Goal: Navigation & Orientation: Find specific page/section

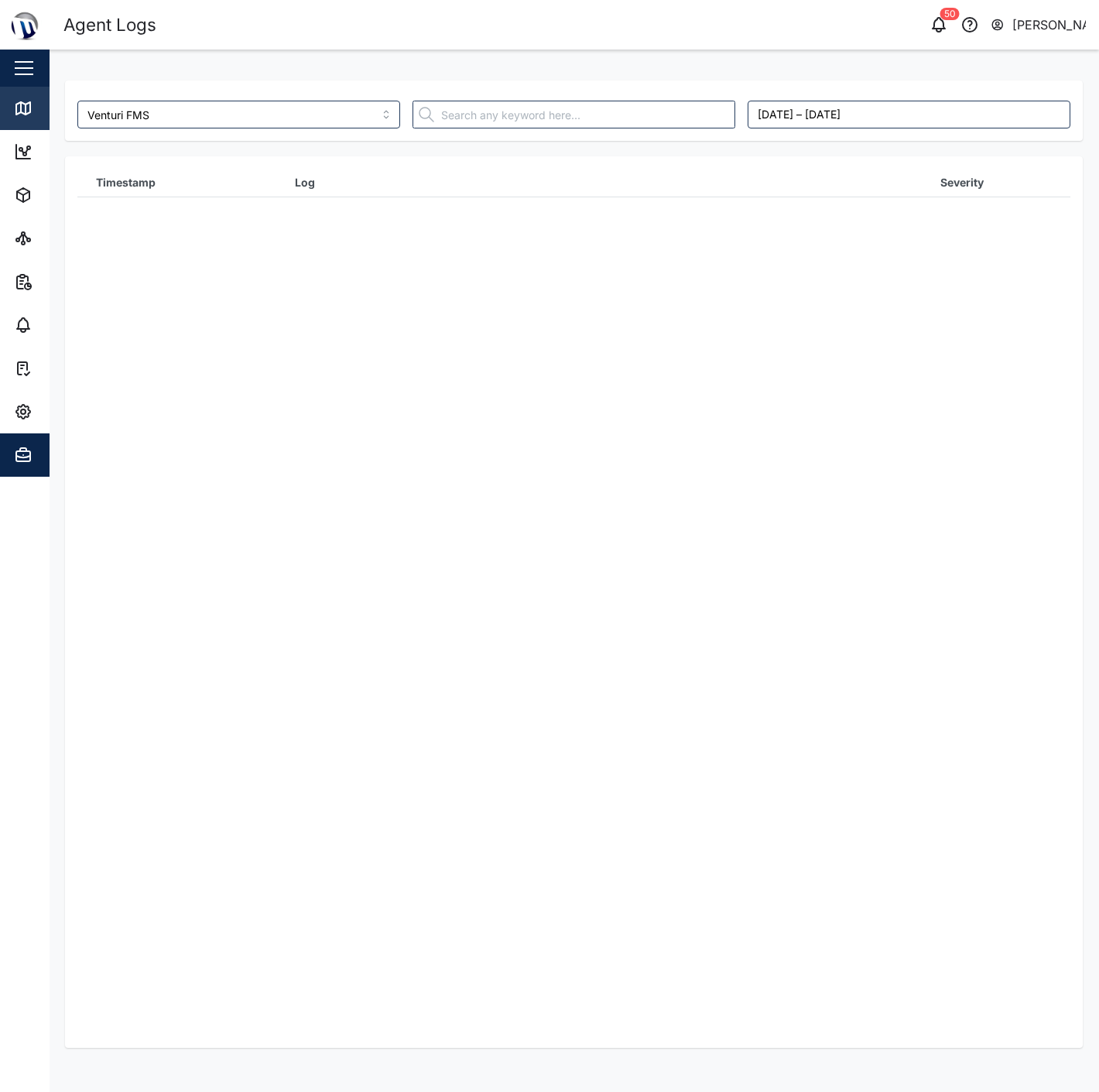
scroll to position [3355, 0]
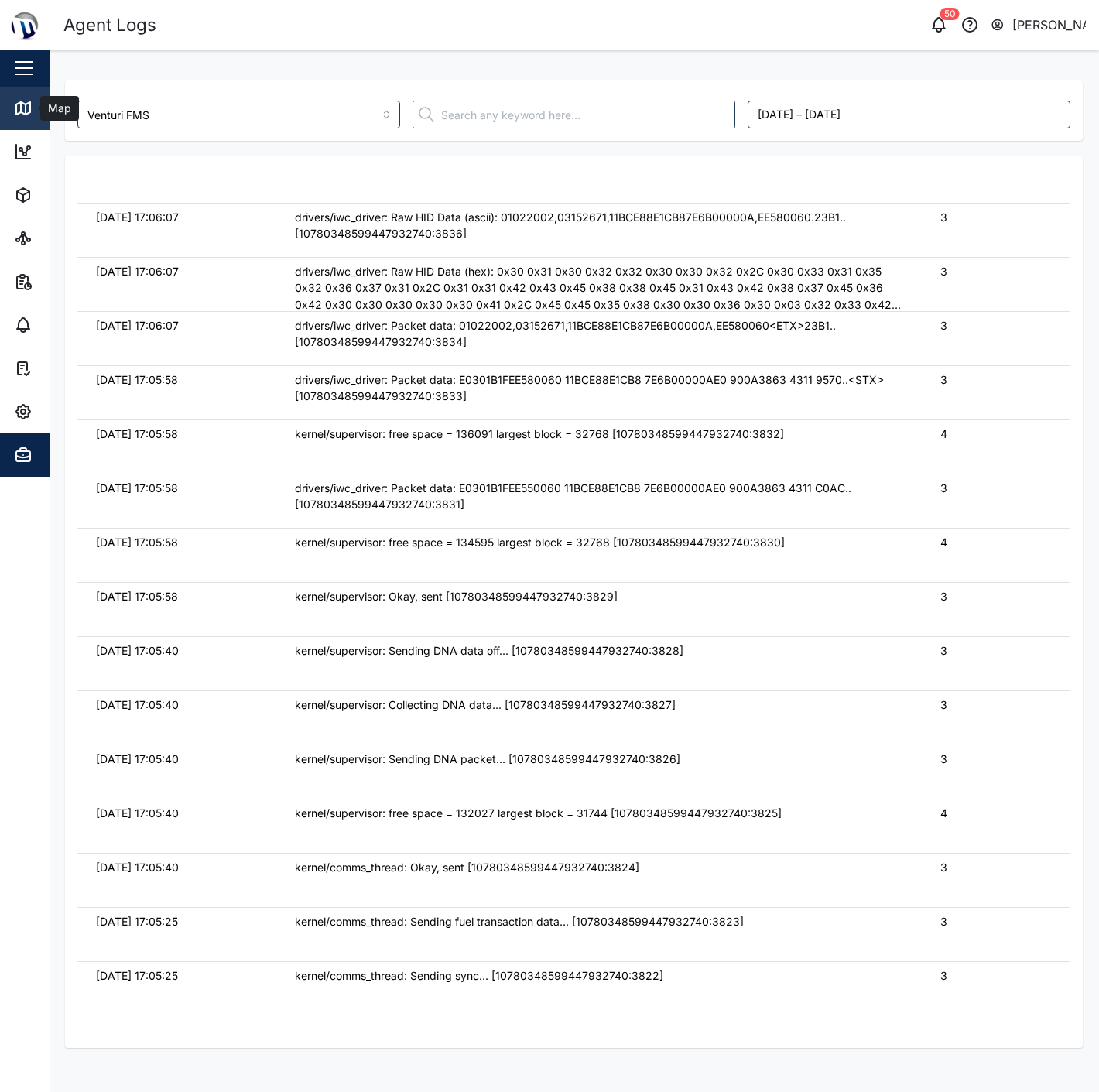
click at [26, 103] on icon at bounding box center [22, 108] width 18 height 18
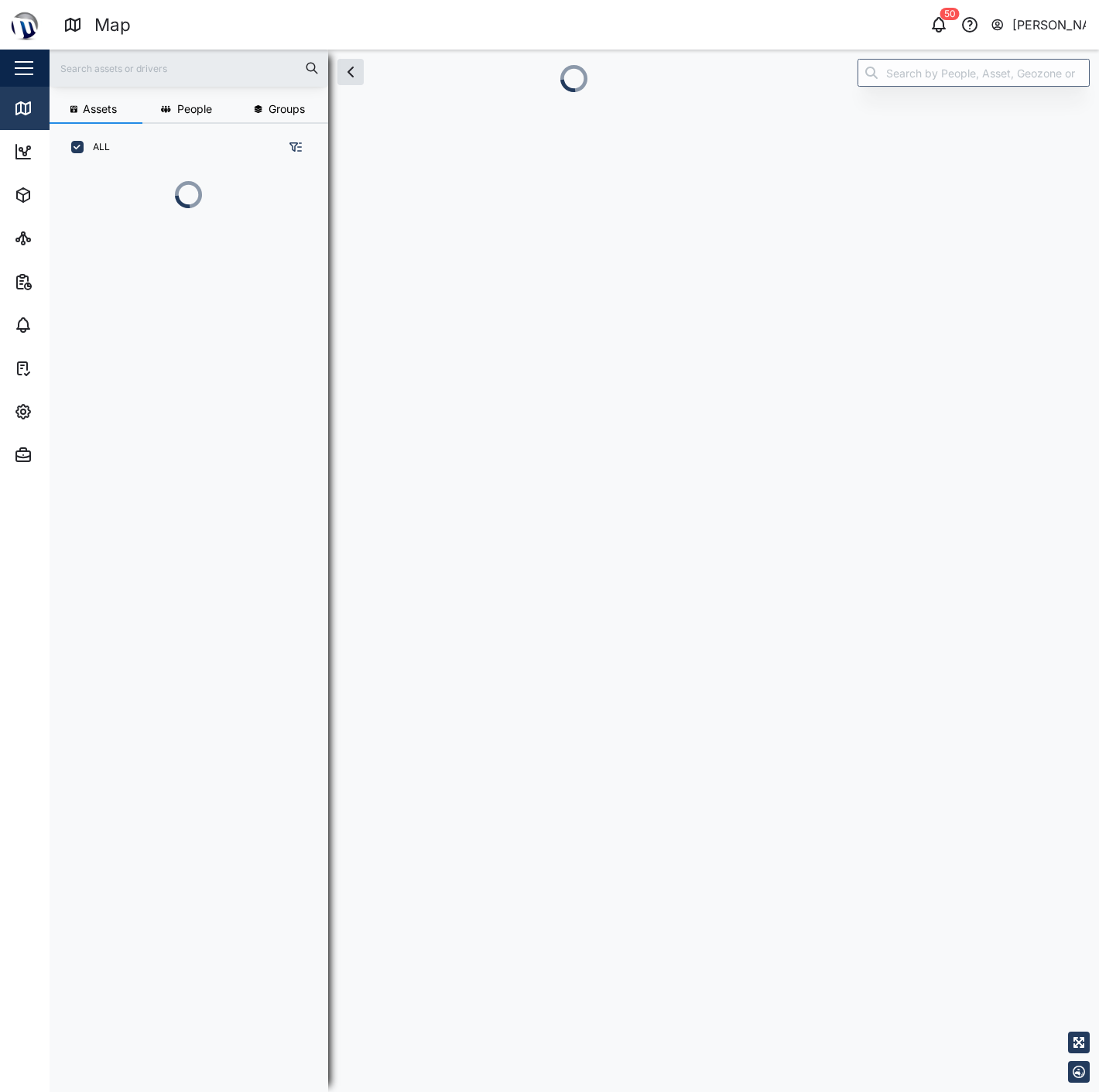
scroll to position [901, 241]
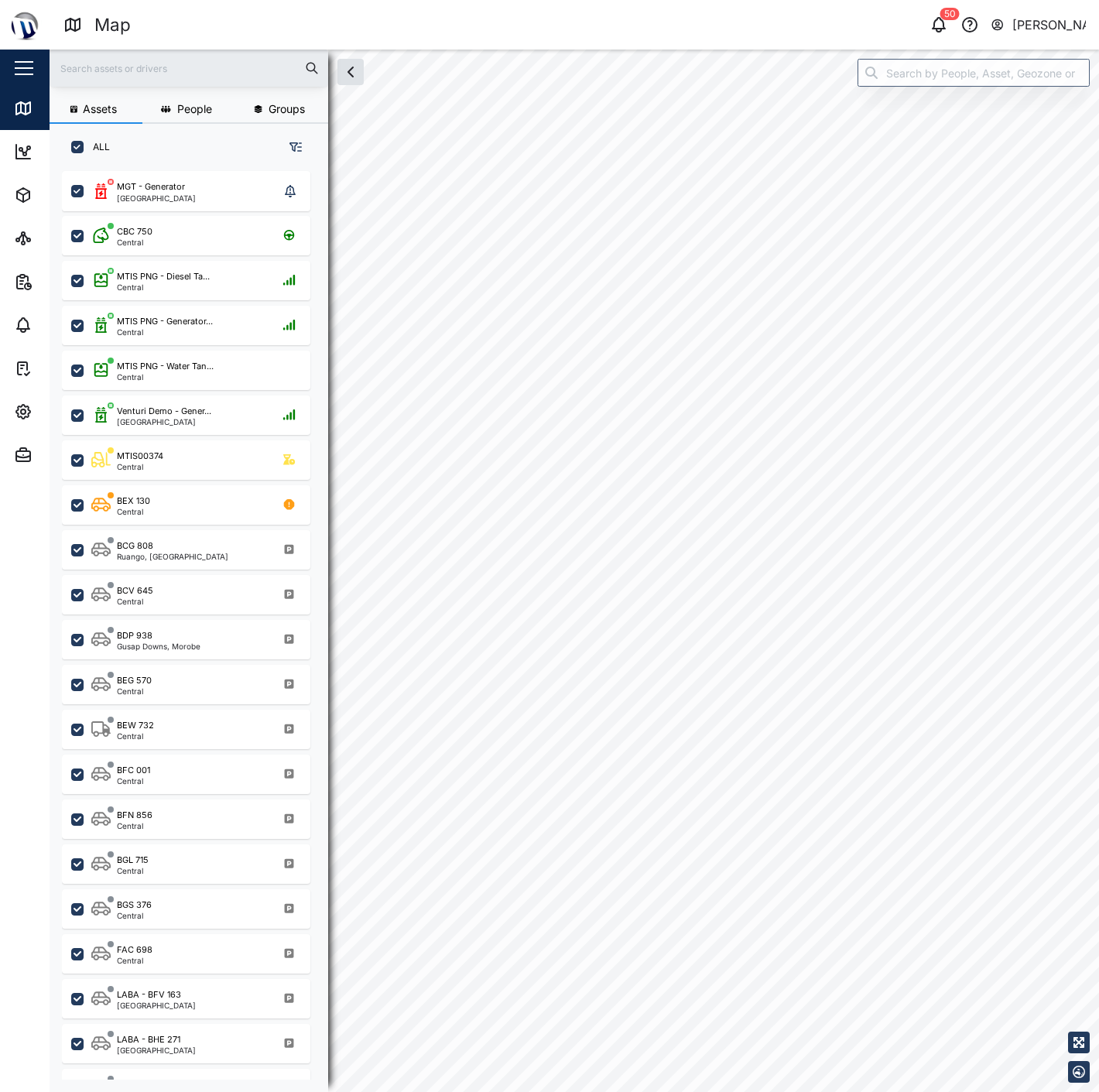
checkbox input "true"
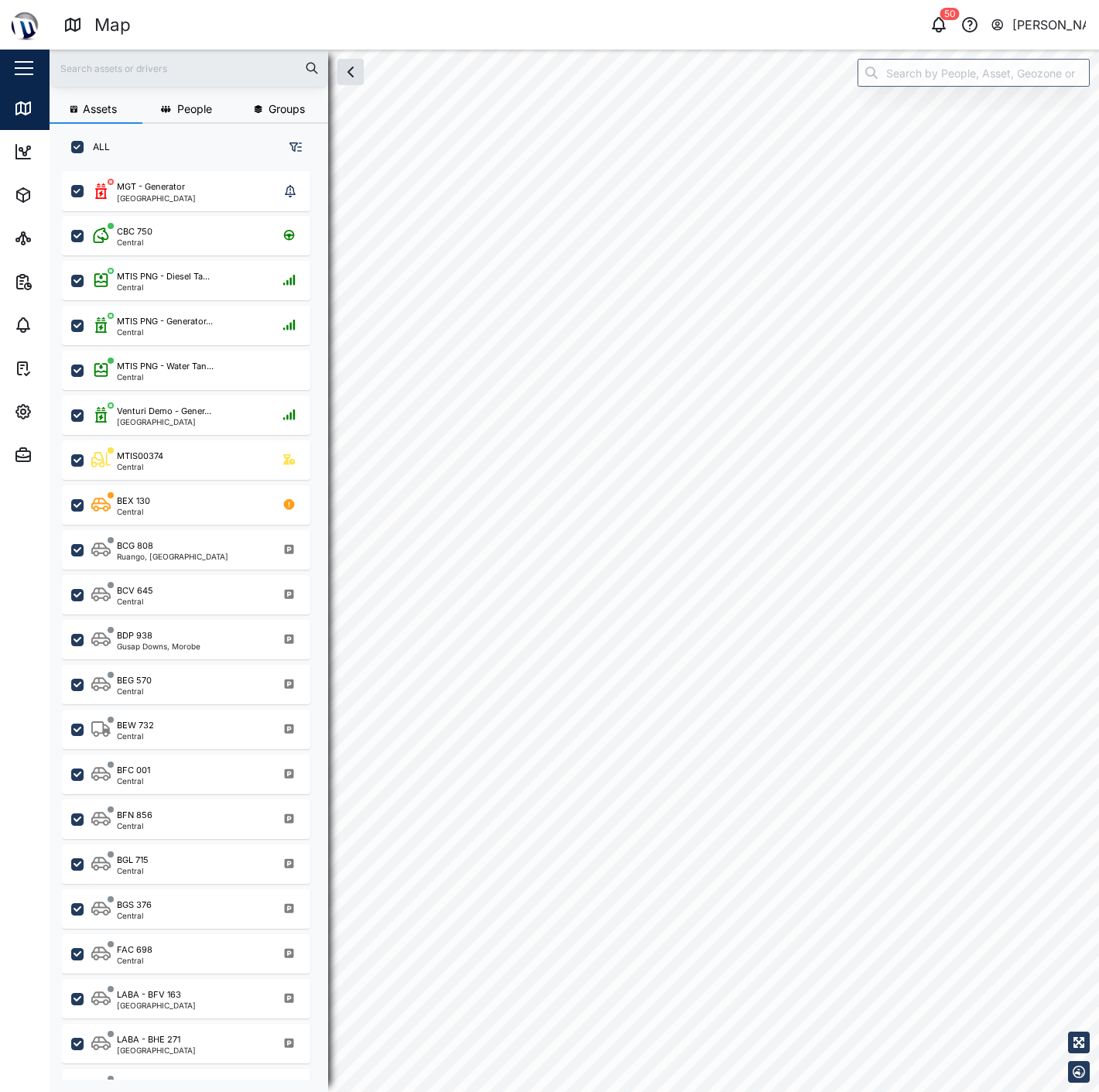
checkbox input "true"
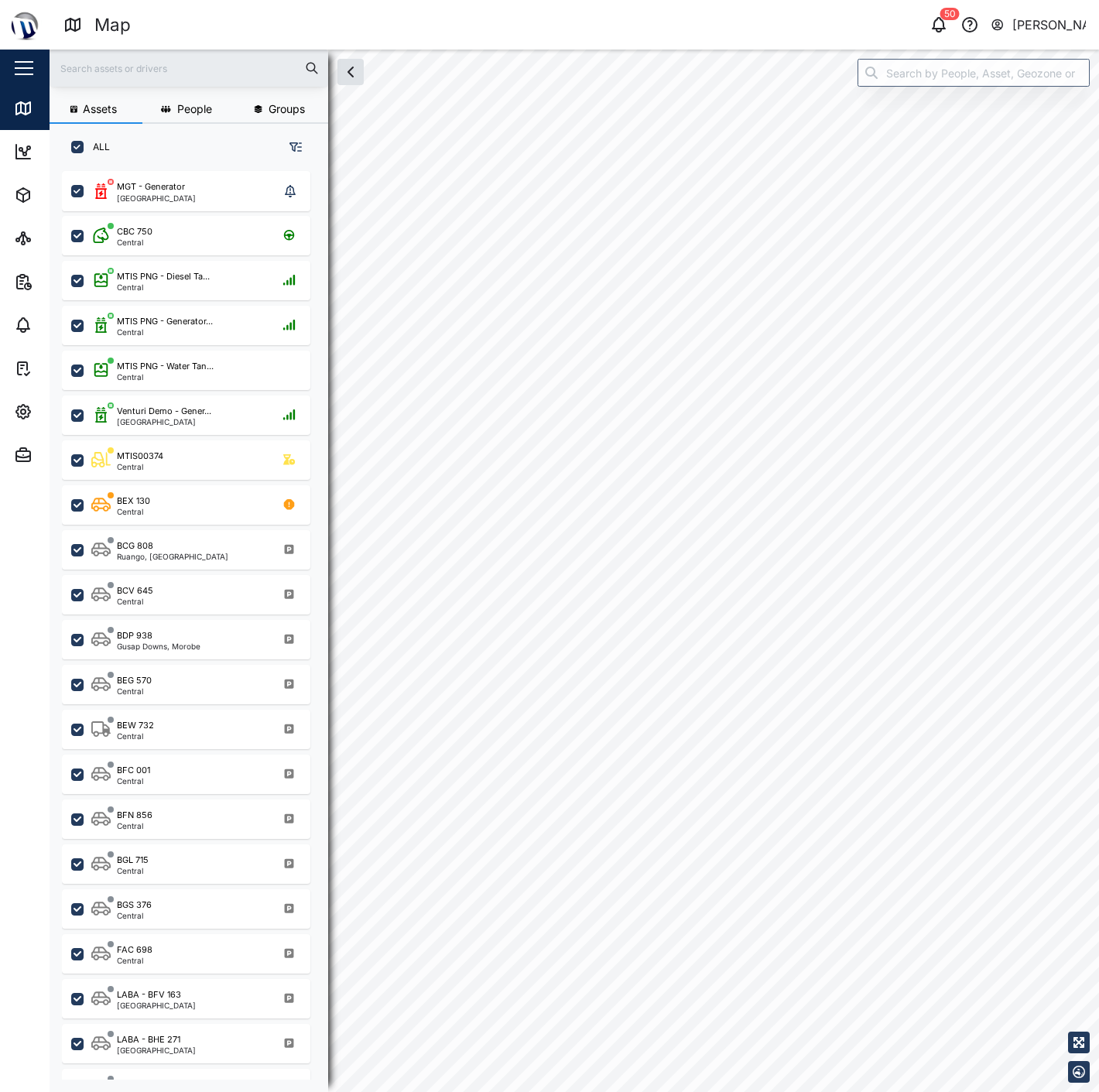
checkbox input "true"
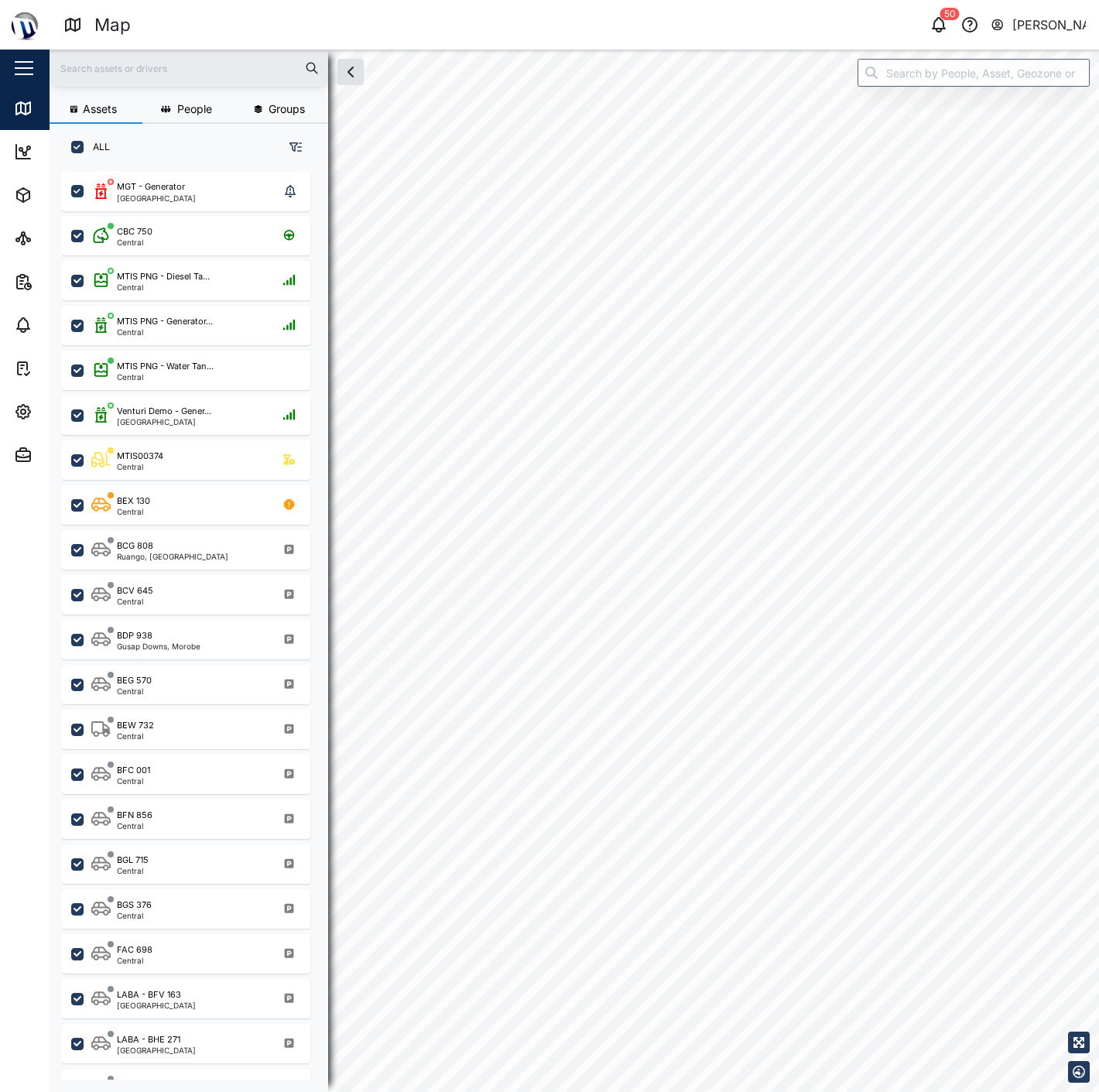
checkbox input "true"
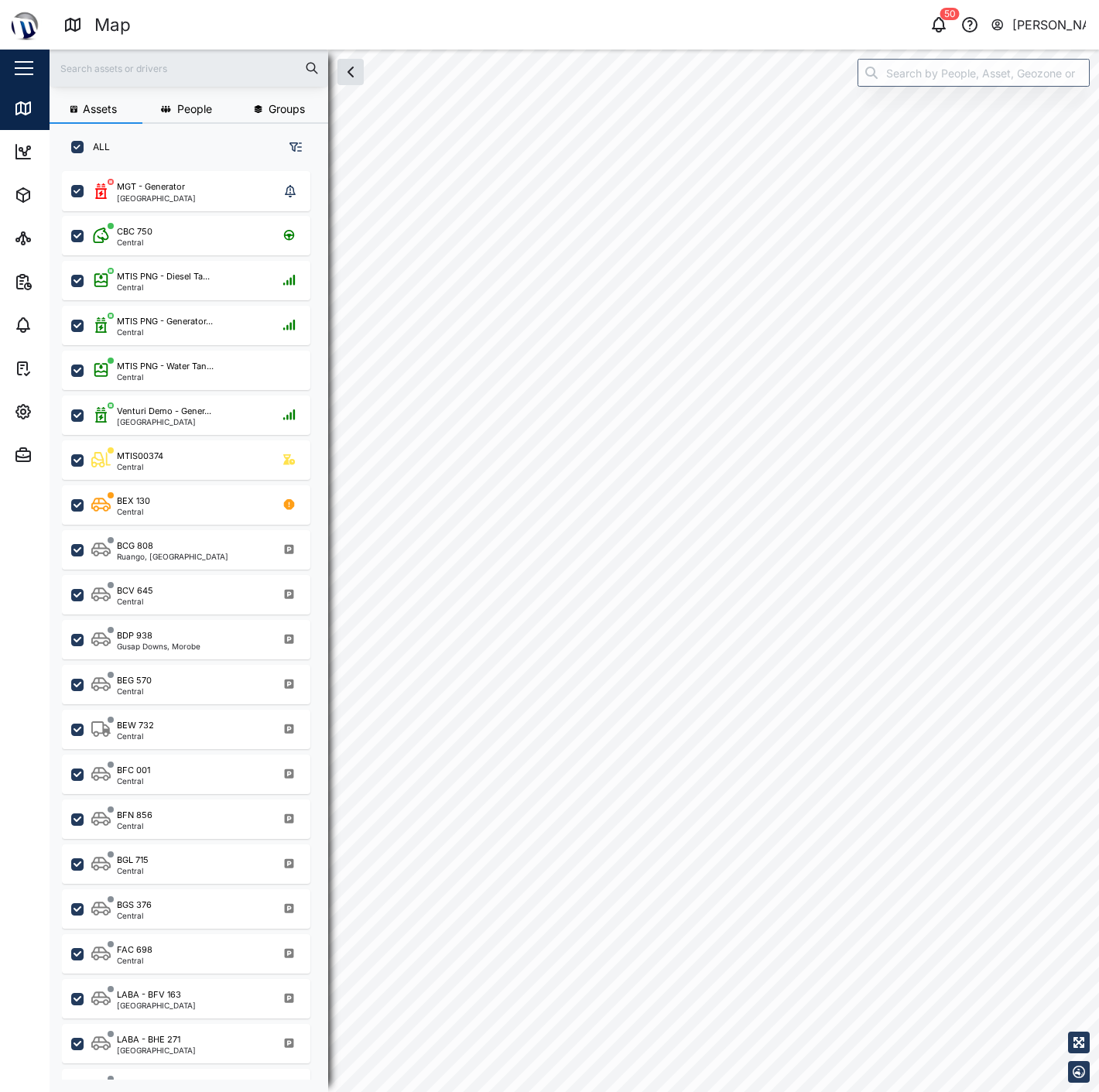
checkbox input "true"
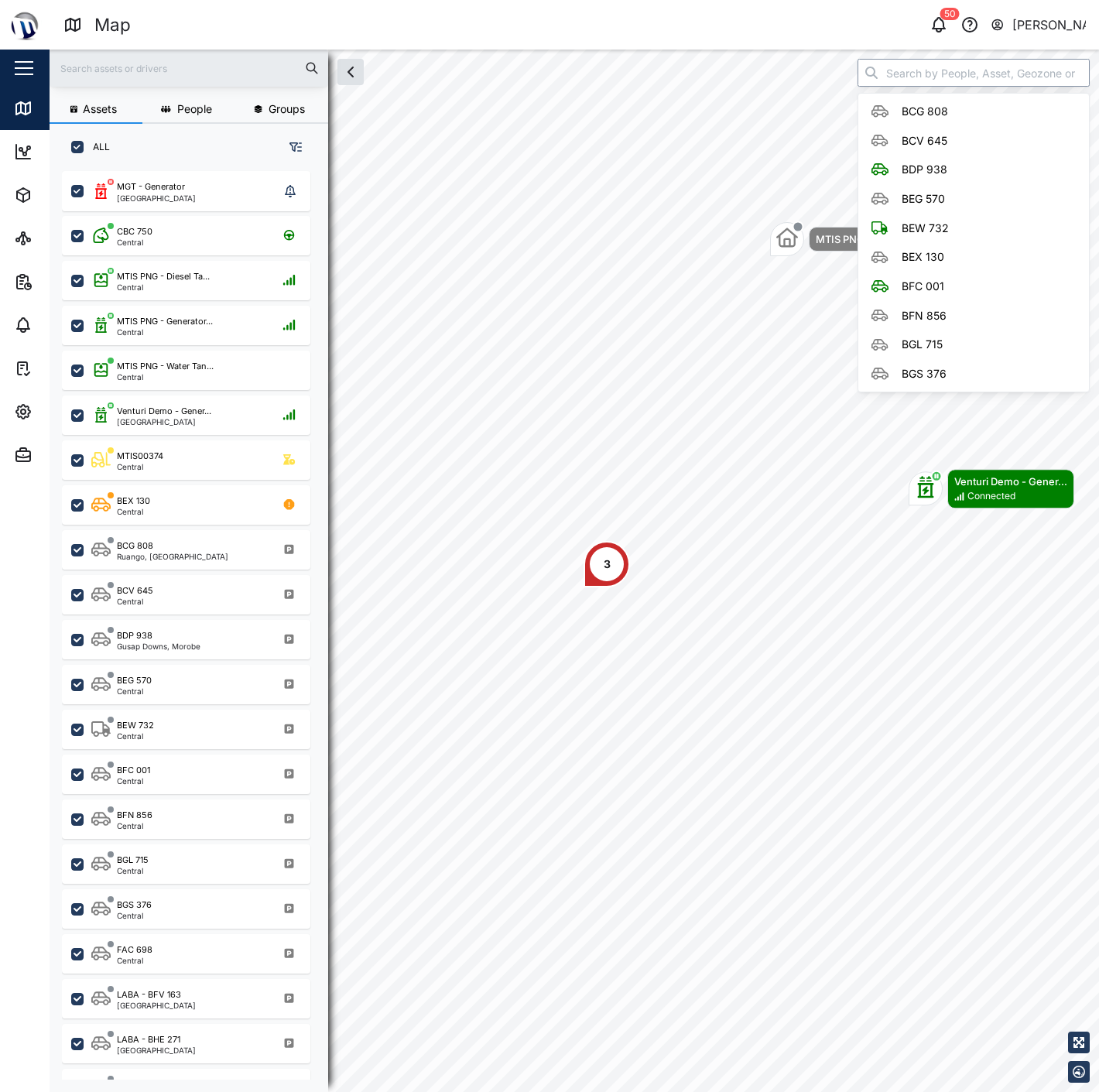
click at [894, 75] on input "search" at bounding box center [974, 72] width 232 height 28
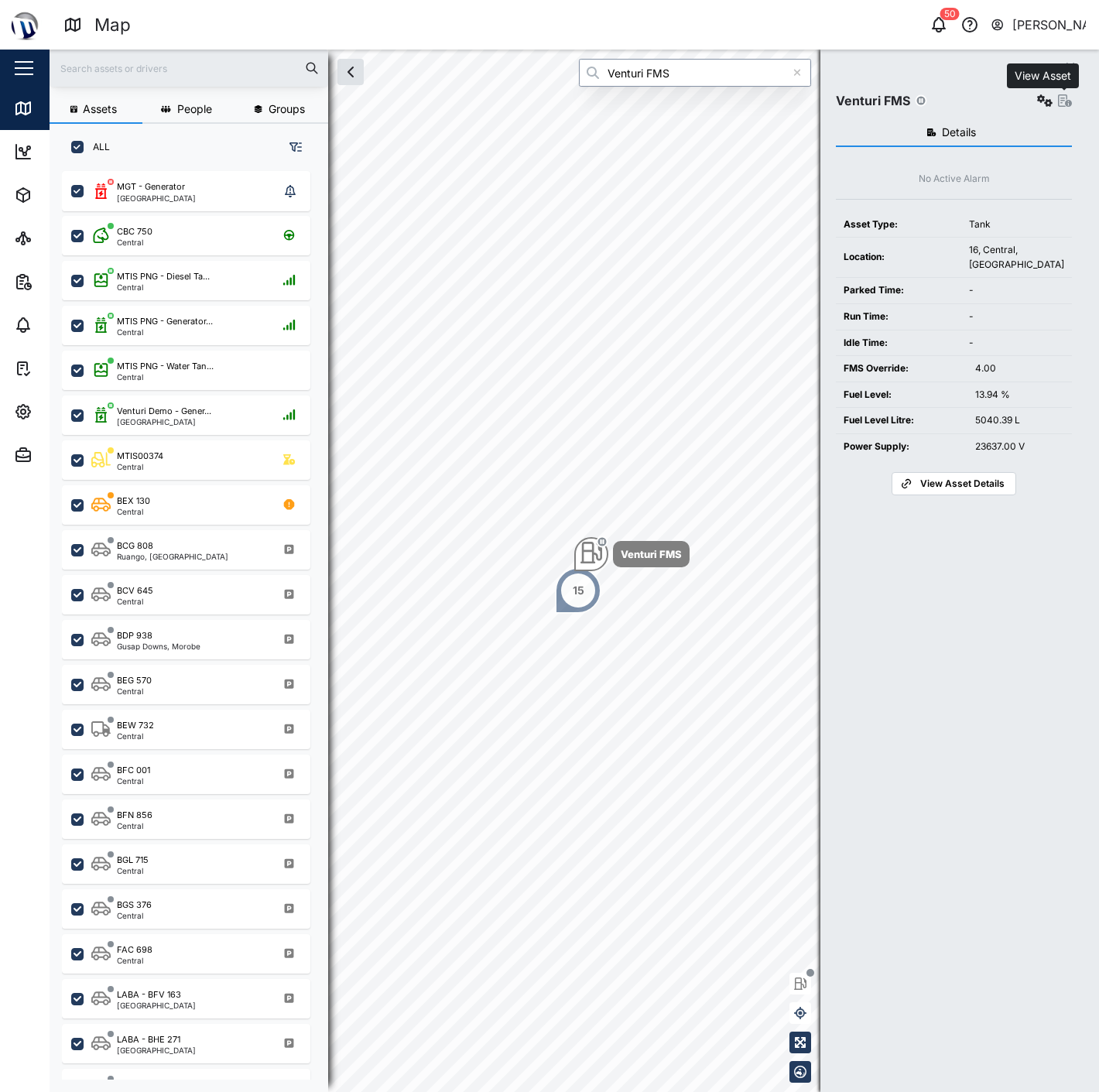
type input "Venturi FMS"
click at [1058, 101] on icon "button" at bounding box center [1065, 100] width 14 height 12
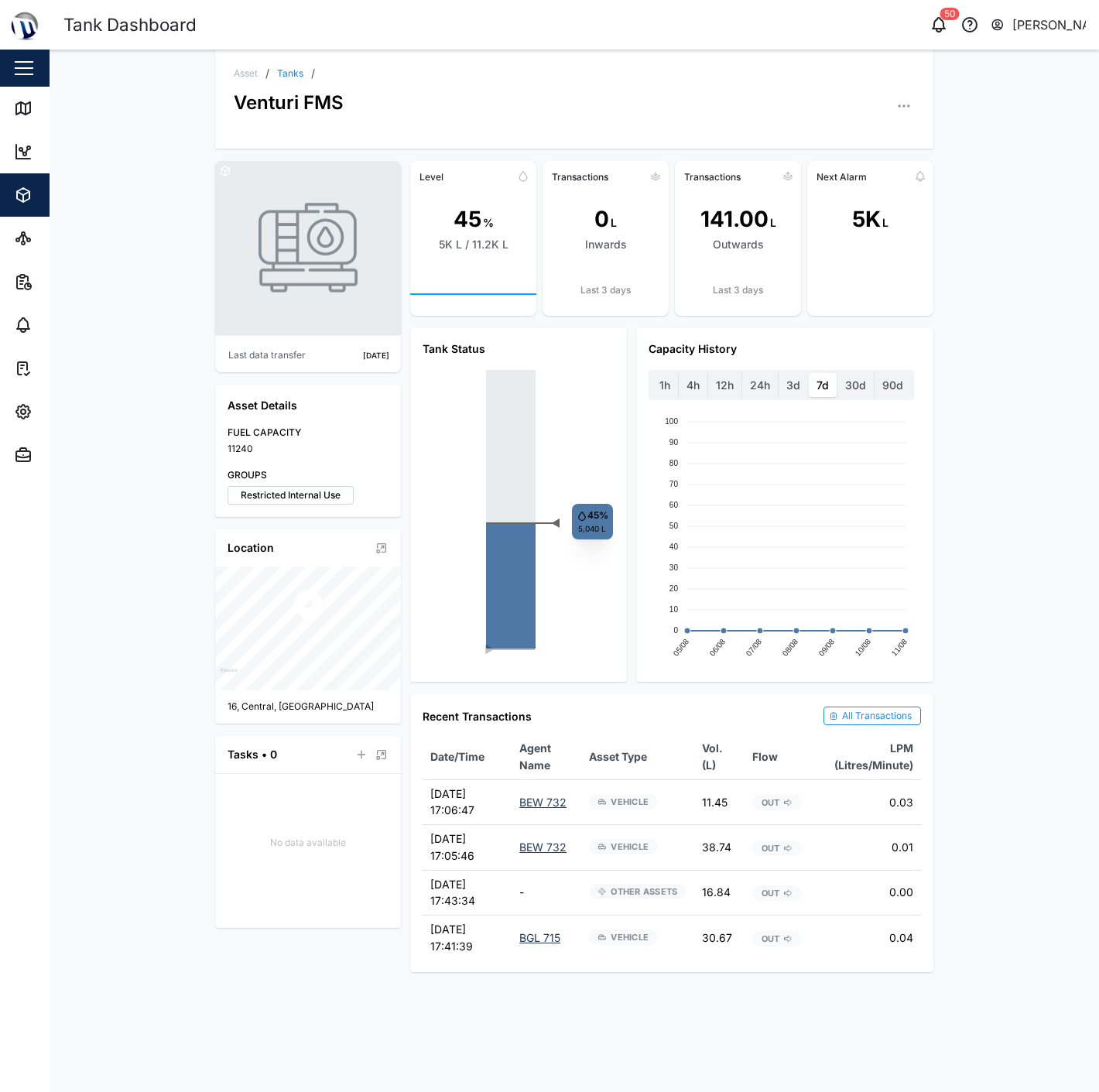
click at [855, 707] on span "All Transactions" at bounding box center [876, 715] width 70 height 17
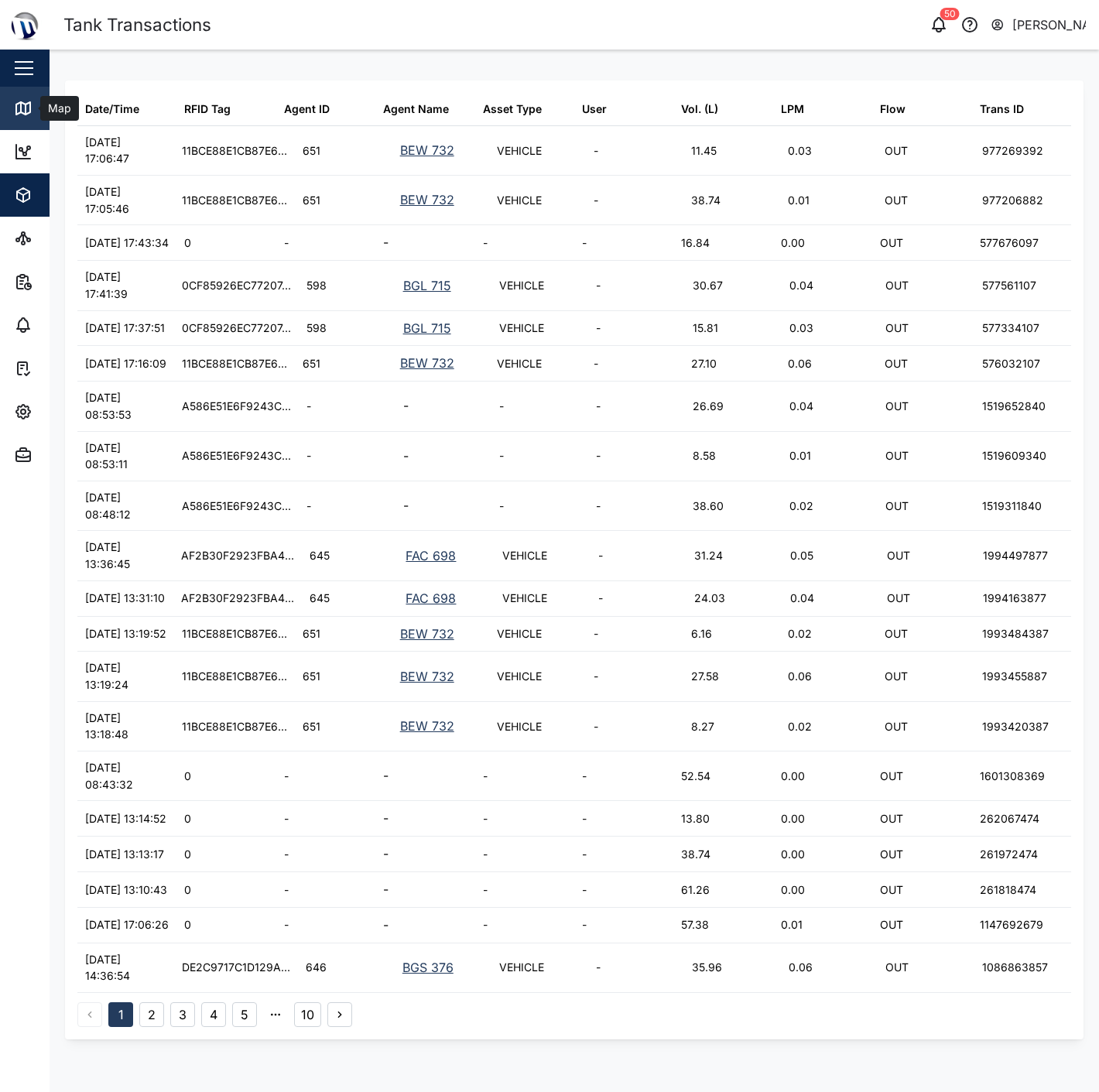
drag, startPoint x: 11, startPoint y: 105, endPoint x: 29, endPoint y: 103, distance: 18.1
click at [11, 105] on link "Map" at bounding box center [100, 108] width 201 height 43
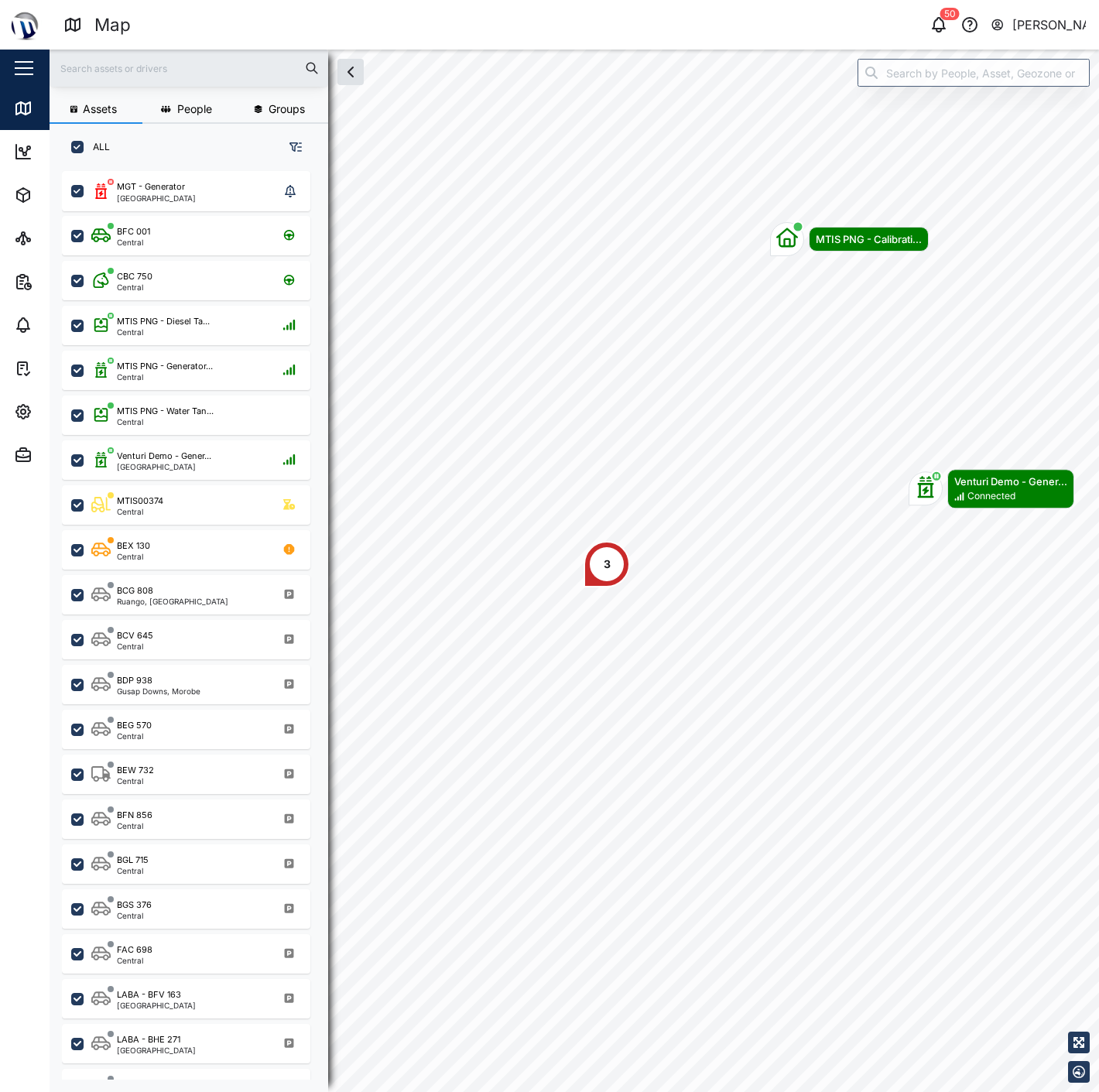
scroll to position [901, 241]
click at [1012, 63] on input "search" at bounding box center [974, 72] width 232 height 28
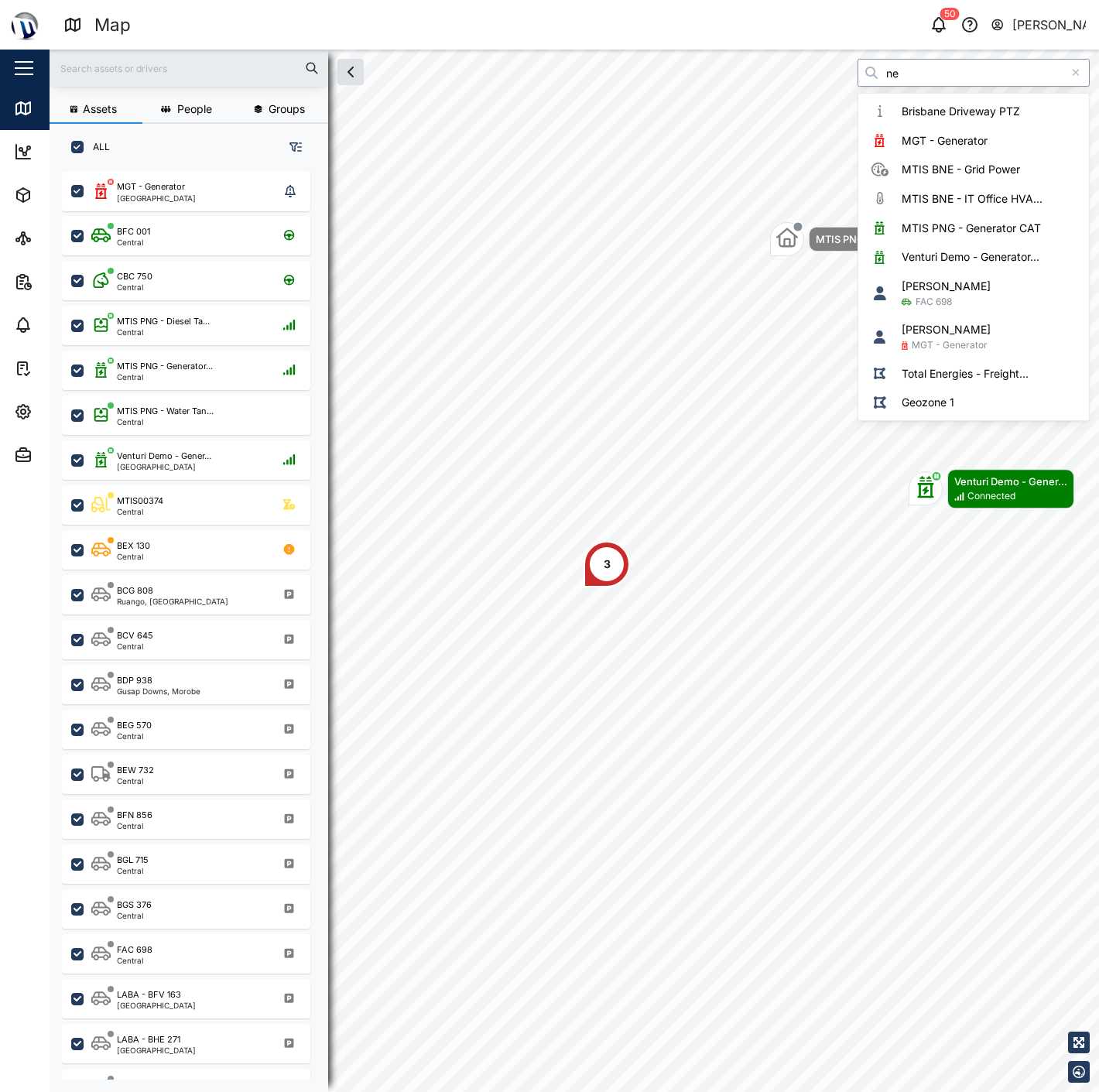
type input "n"
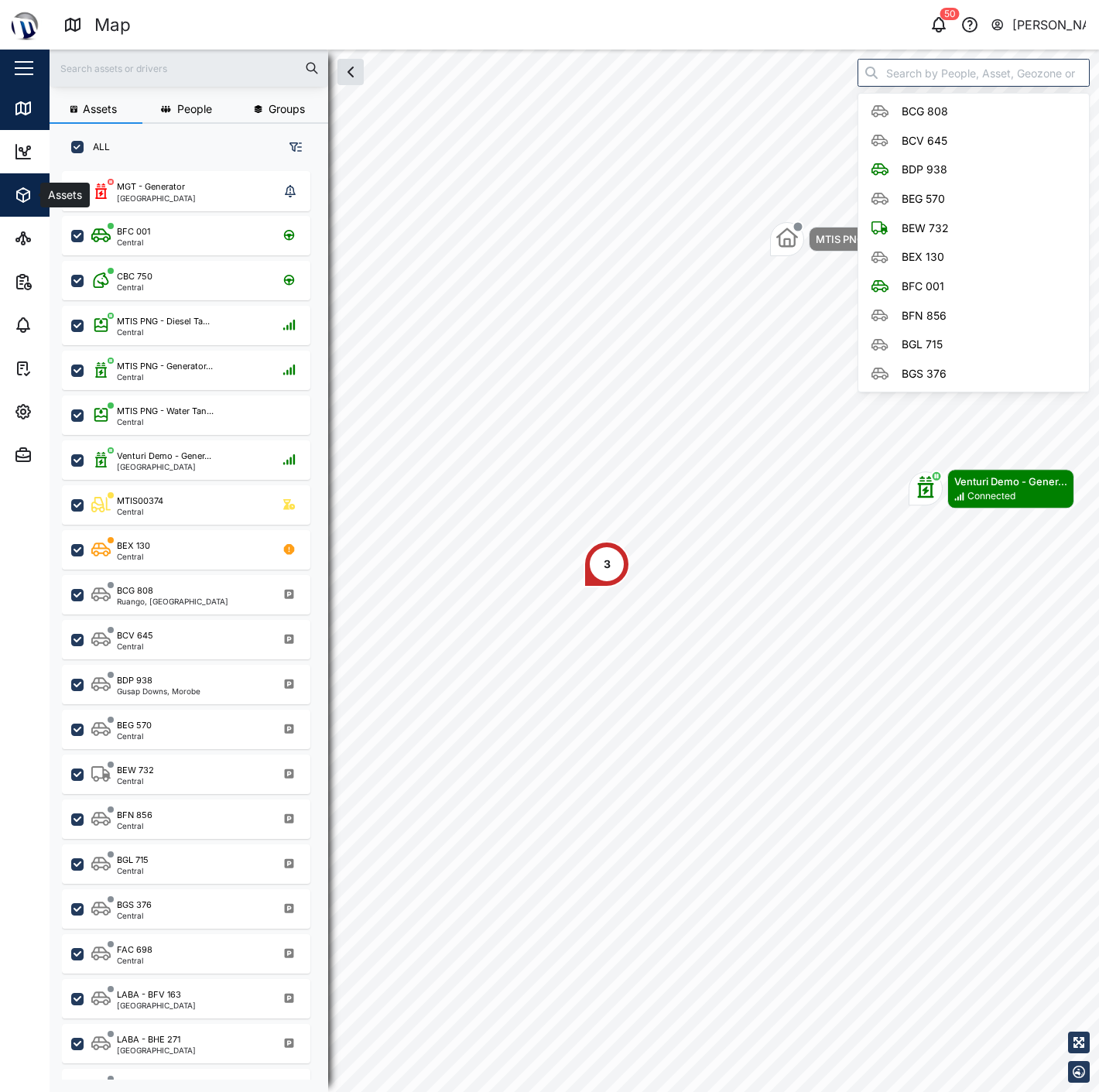
click at [14, 187] on icon "button" at bounding box center [22, 195] width 18 height 18
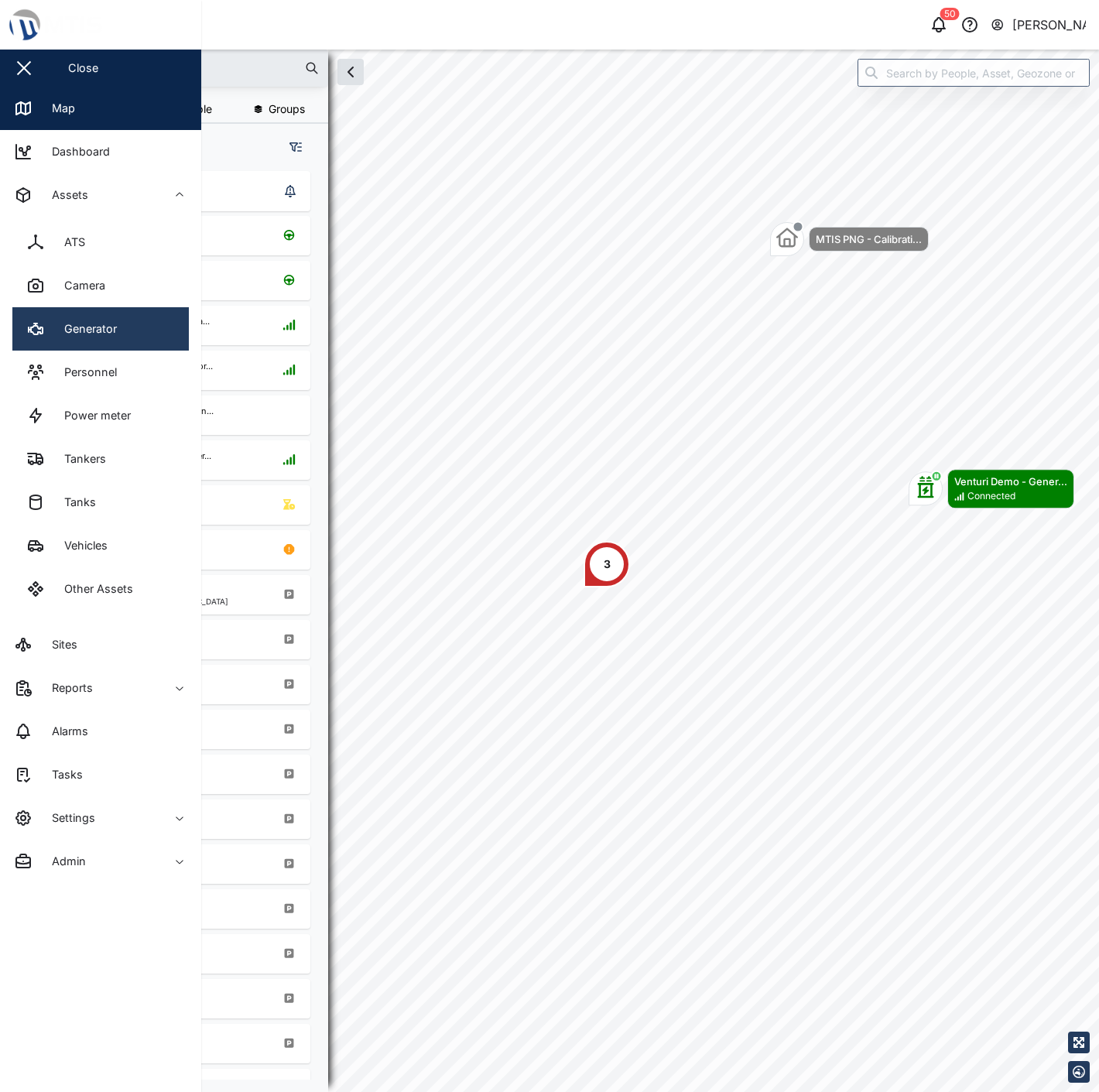
click at [110, 323] on div "Generator" at bounding box center [85, 328] width 64 height 17
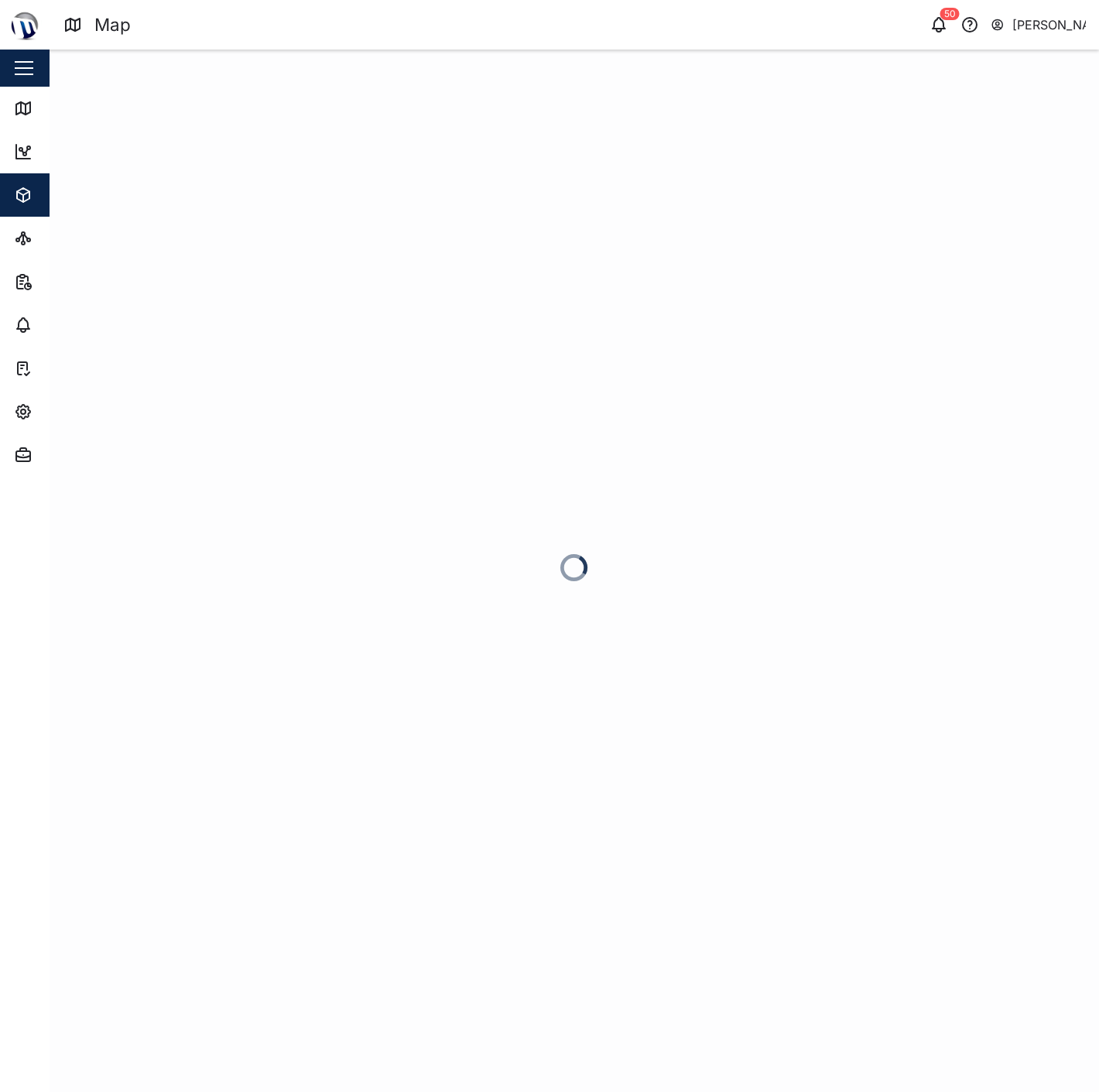
click at [110, 323] on div "Map 50 Declan Delahunty Close Map Dashboard Assets ATS Camera Generator Personn…" at bounding box center [550, 546] width 1099 height 1092
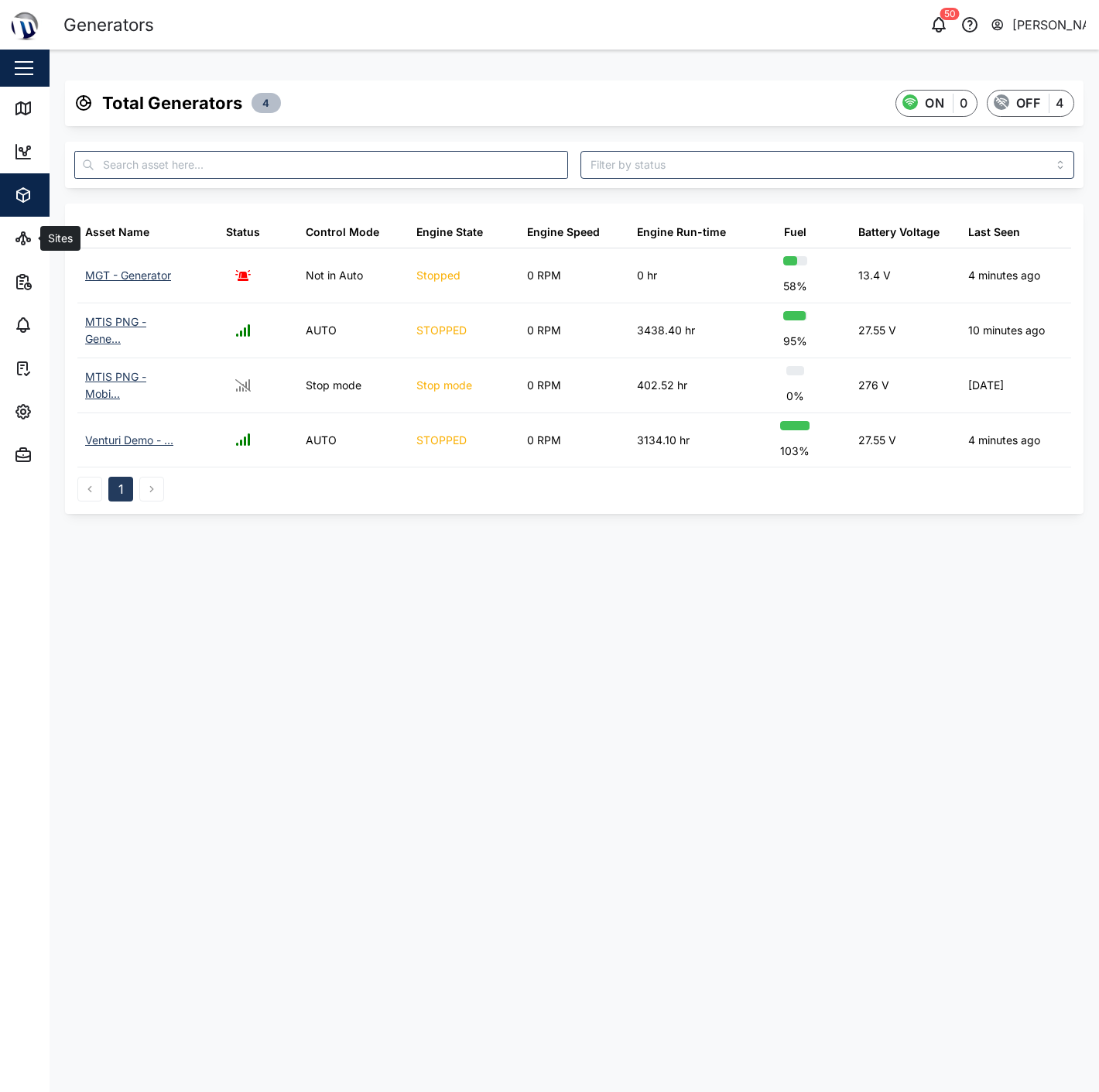
click at [26, 213] on span "Assets" at bounding box center [84, 195] width 141 height 43
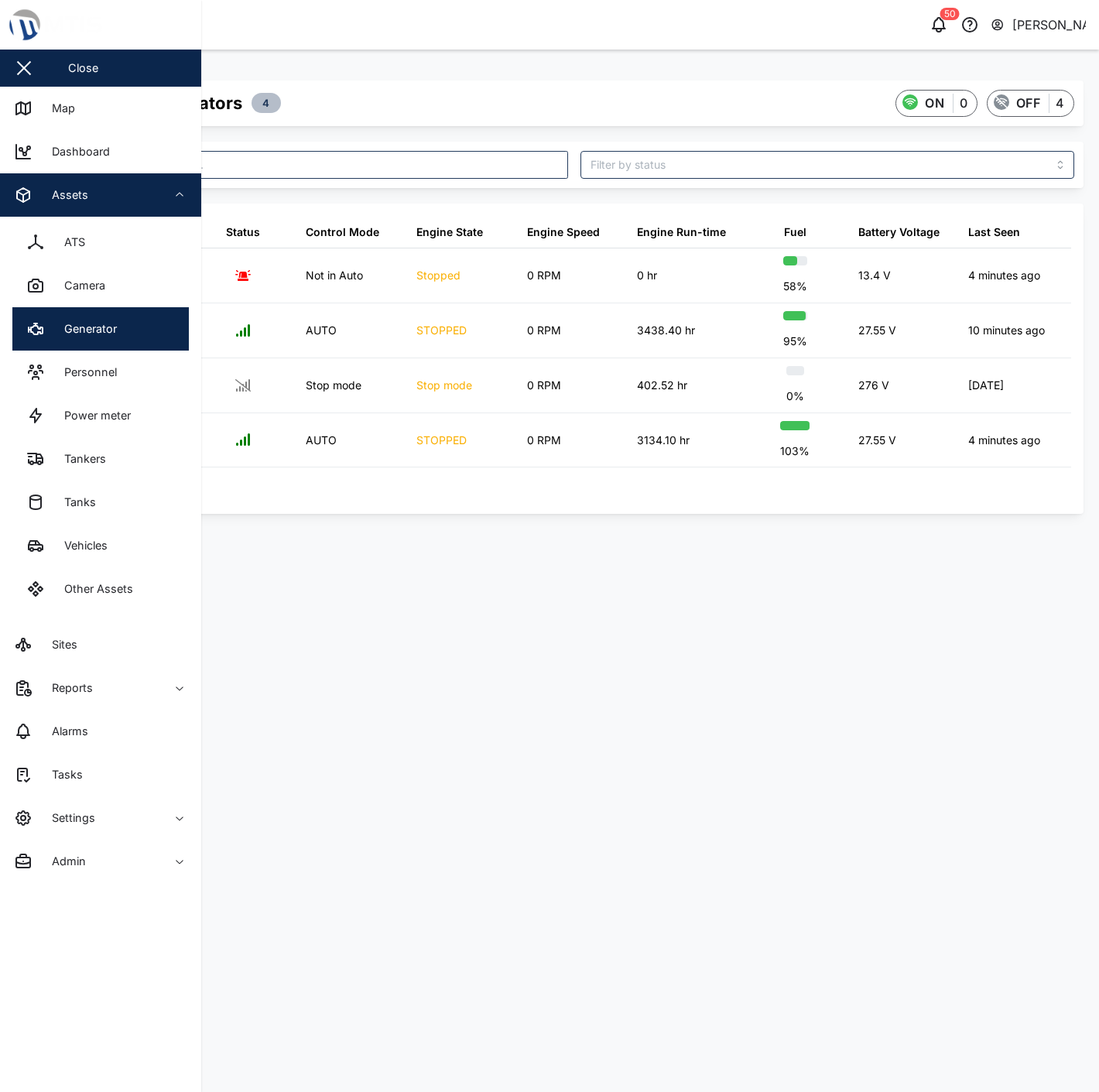
click at [27, 205] on span "Assets" at bounding box center [84, 195] width 141 height 43
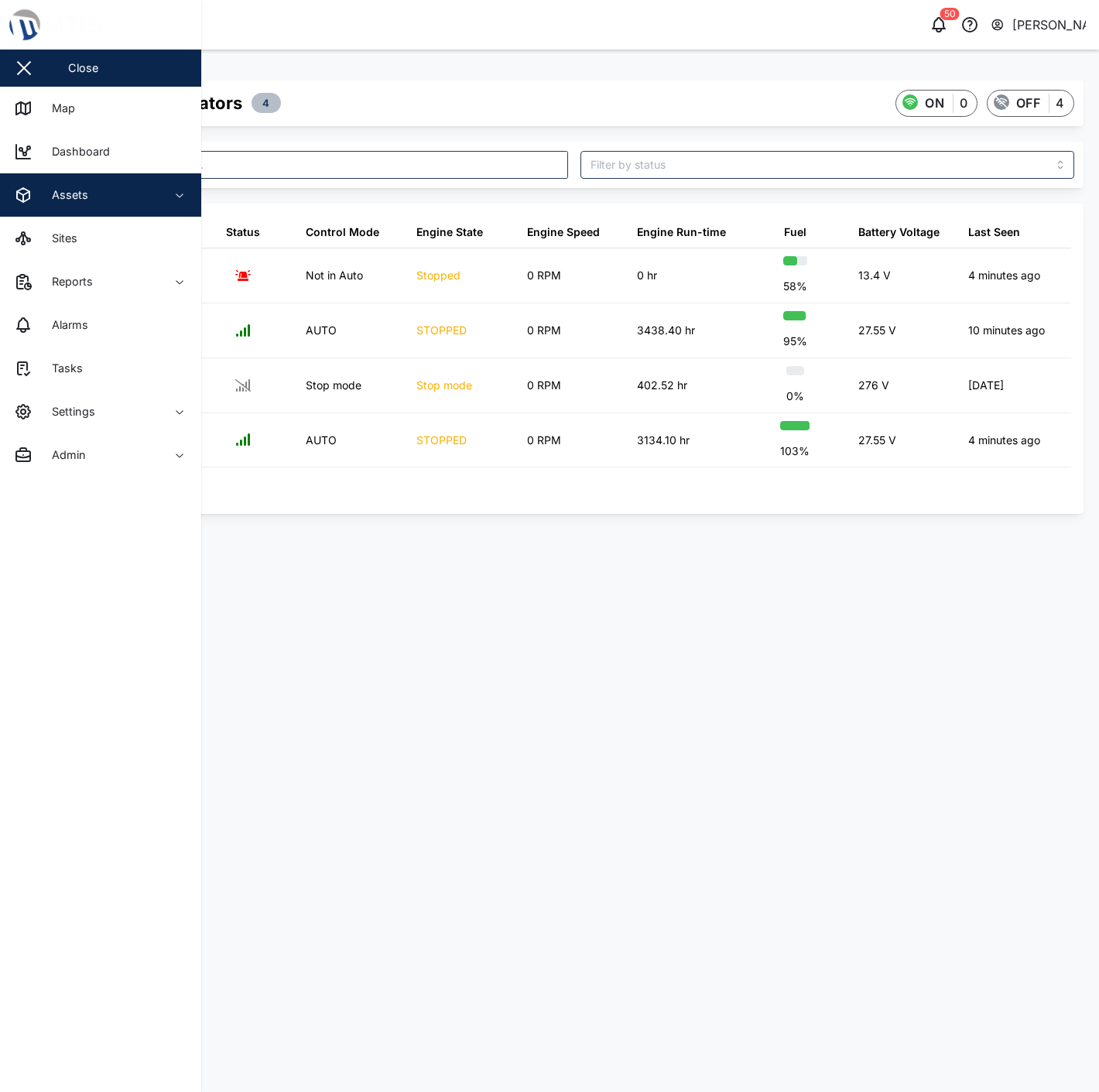
click at [66, 195] on div "Assets" at bounding box center [64, 195] width 48 height 17
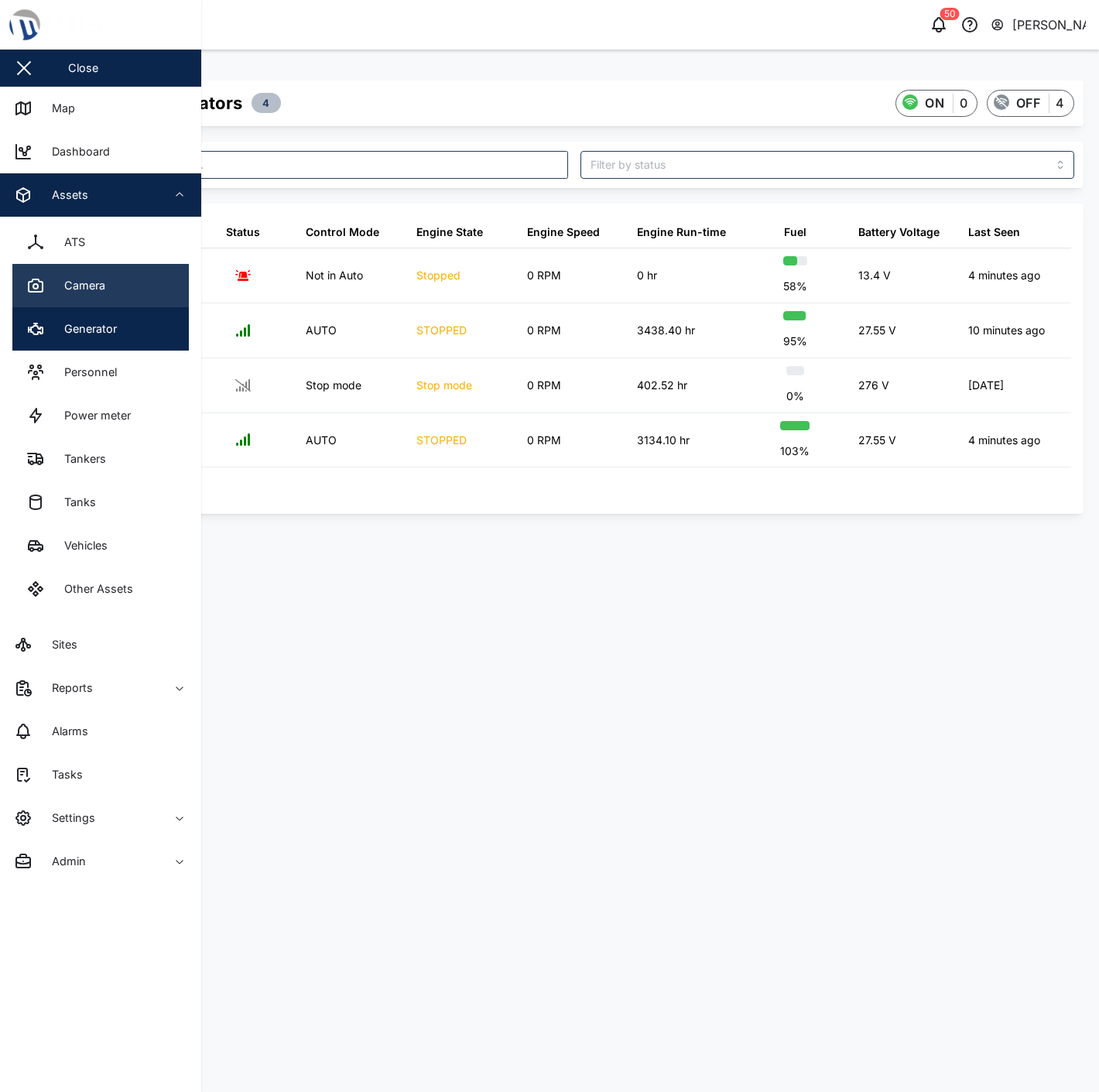
click at [105, 291] on link "Camera" at bounding box center [100, 285] width 176 height 43
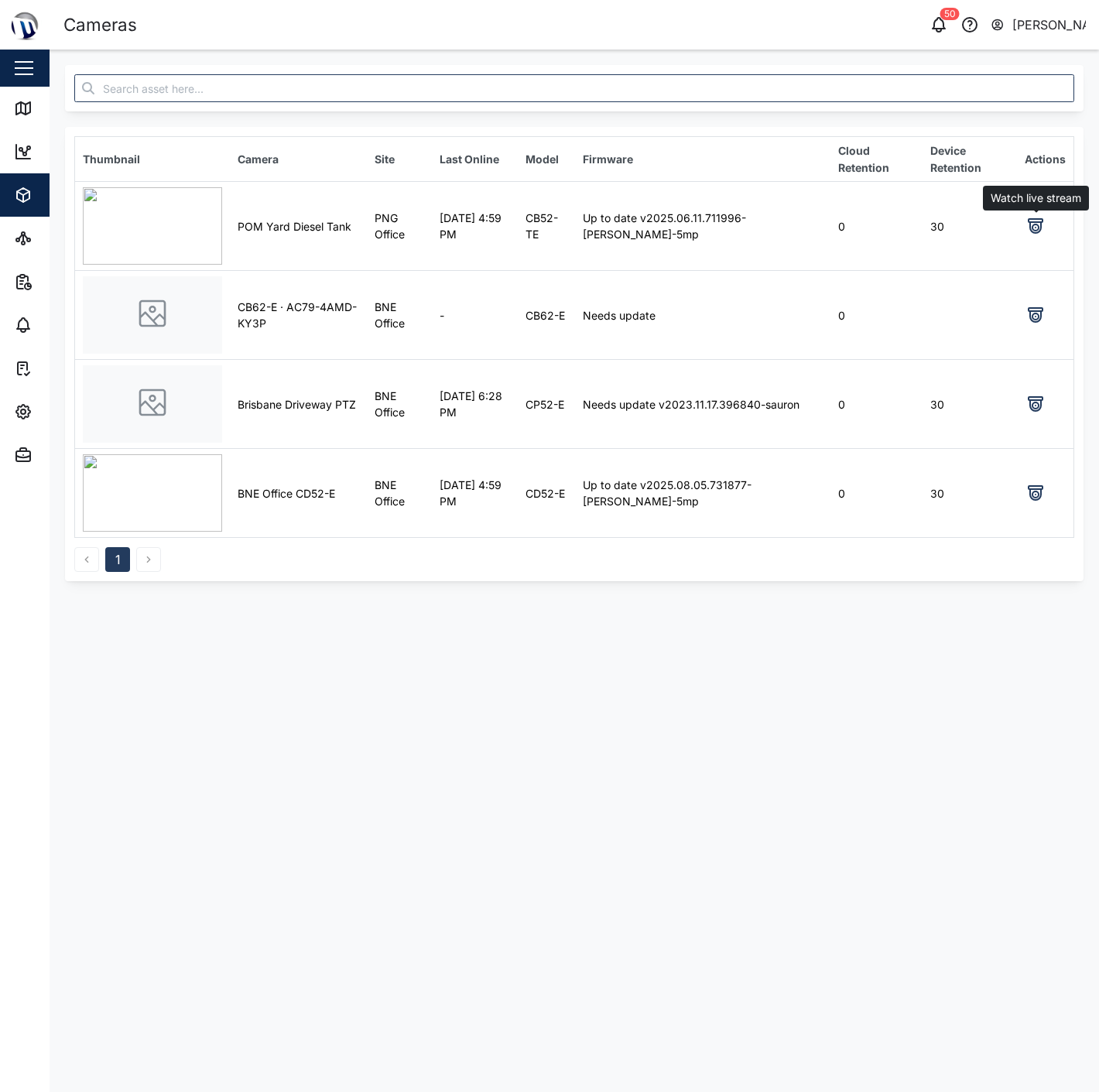
click at [1041, 228] on icon at bounding box center [1036, 228] width 11 height 11
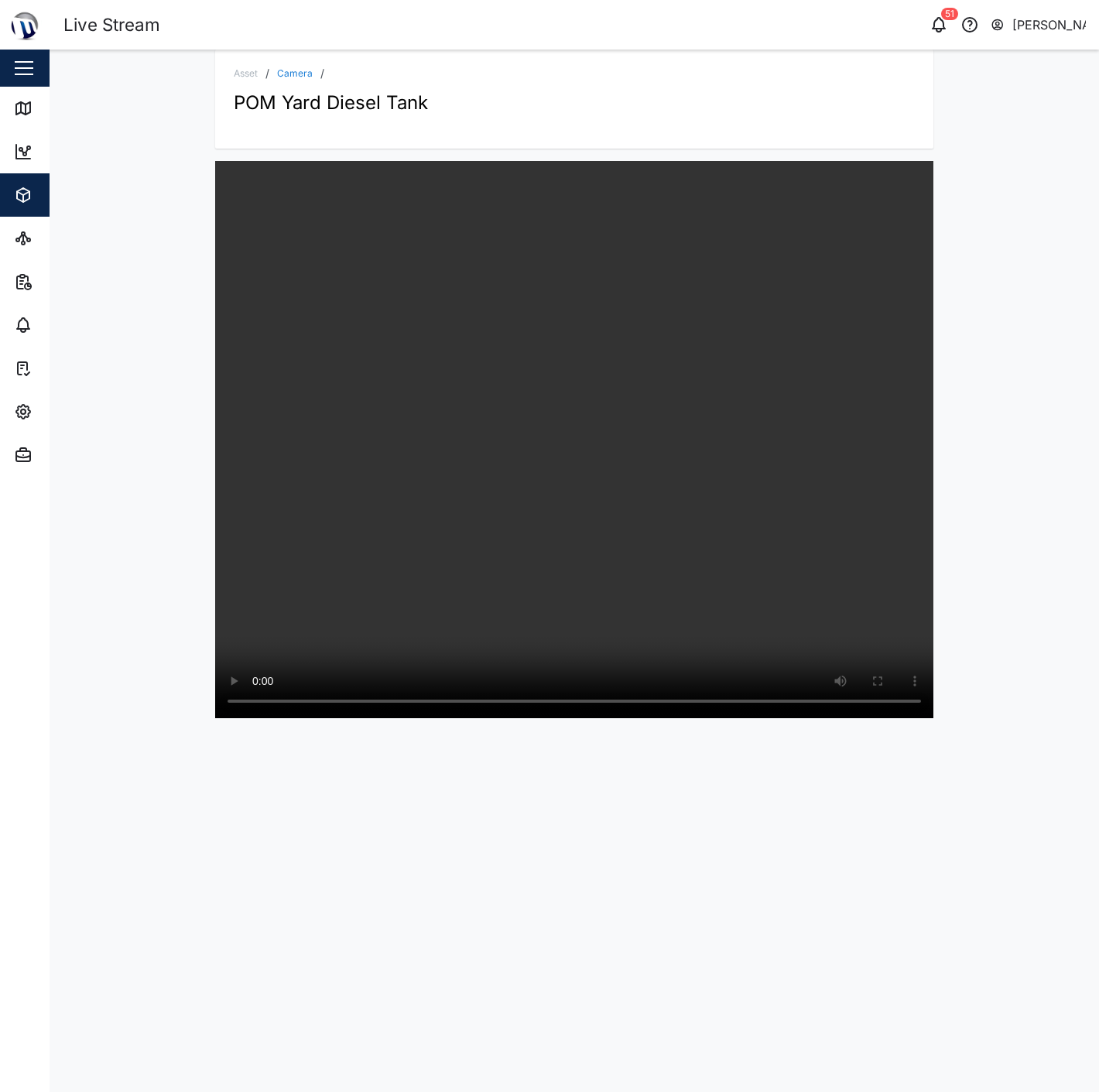
click at [1010, 304] on div "Asset / Camera / POM Yard Diesel Tank" at bounding box center [574, 571] width 1049 height 1043
click at [40, 101] on div "Map" at bounding box center [57, 108] width 34 height 17
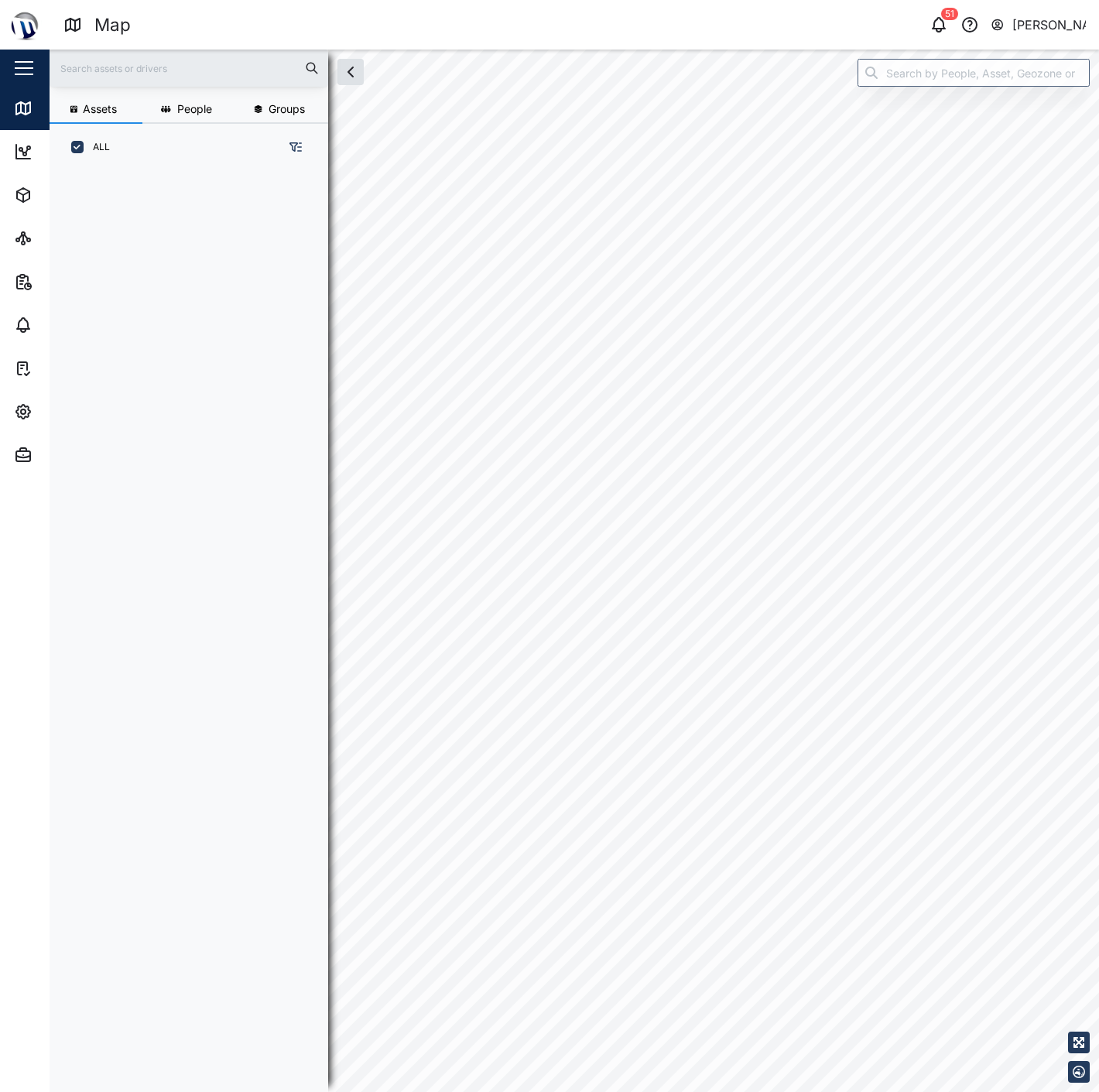
scroll to position [13, 13]
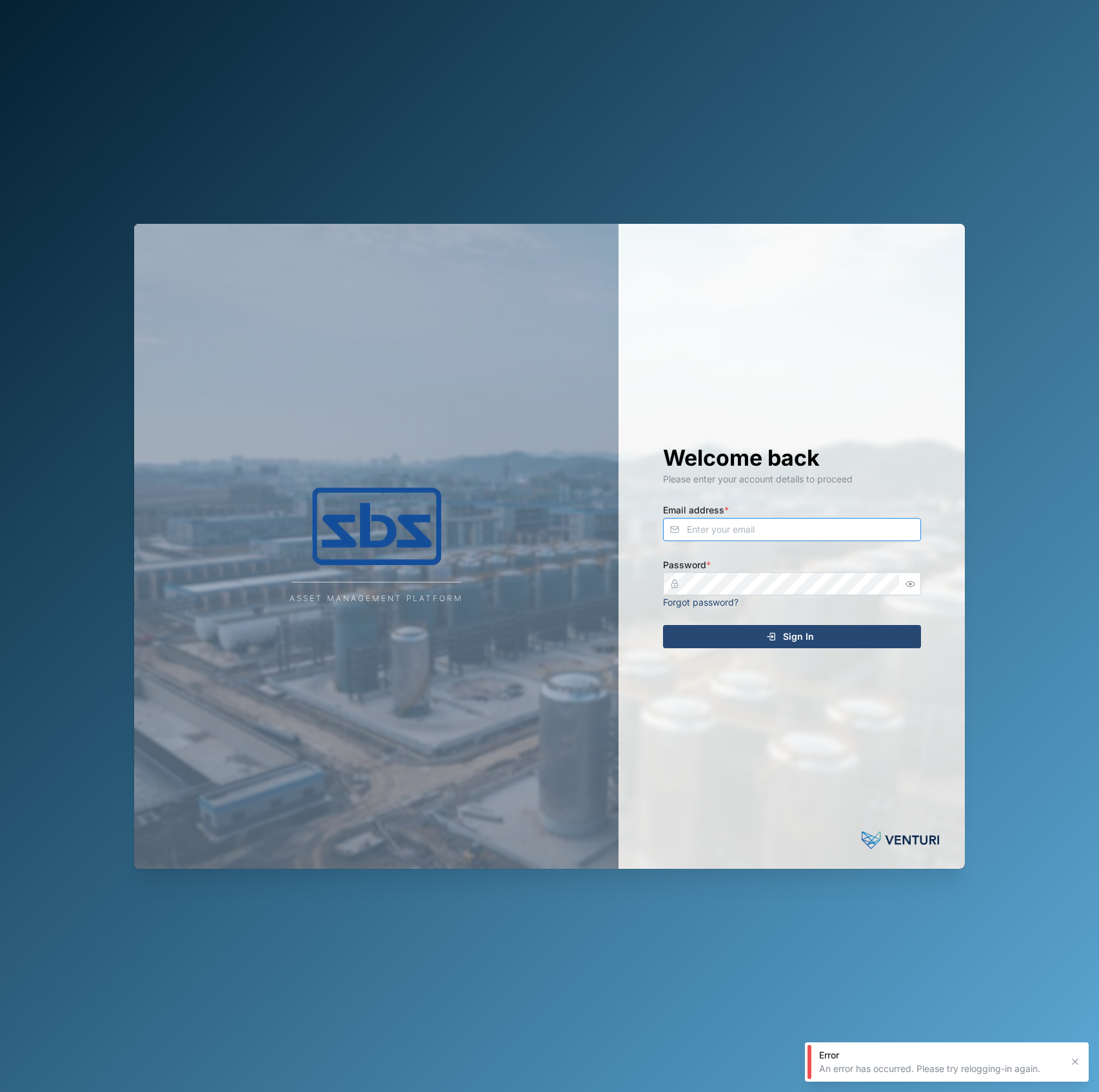
click at [803, 520] on input "Email address *" at bounding box center [791, 529] width 258 height 23
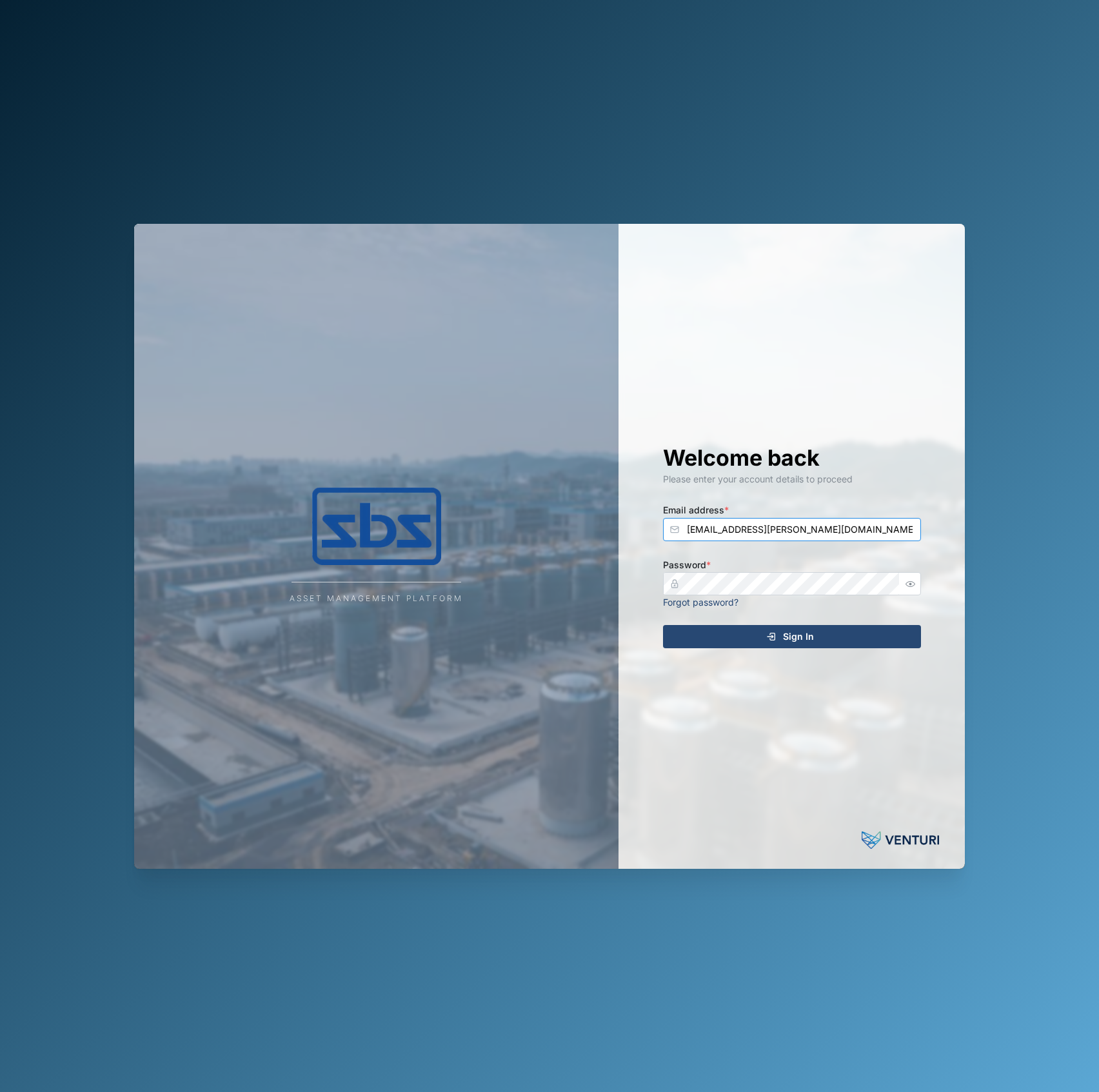
type input "declan.delahunty@venturi.io"
click at [663, 625] on button "Sign In" at bounding box center [791, 636] width 258 height 23
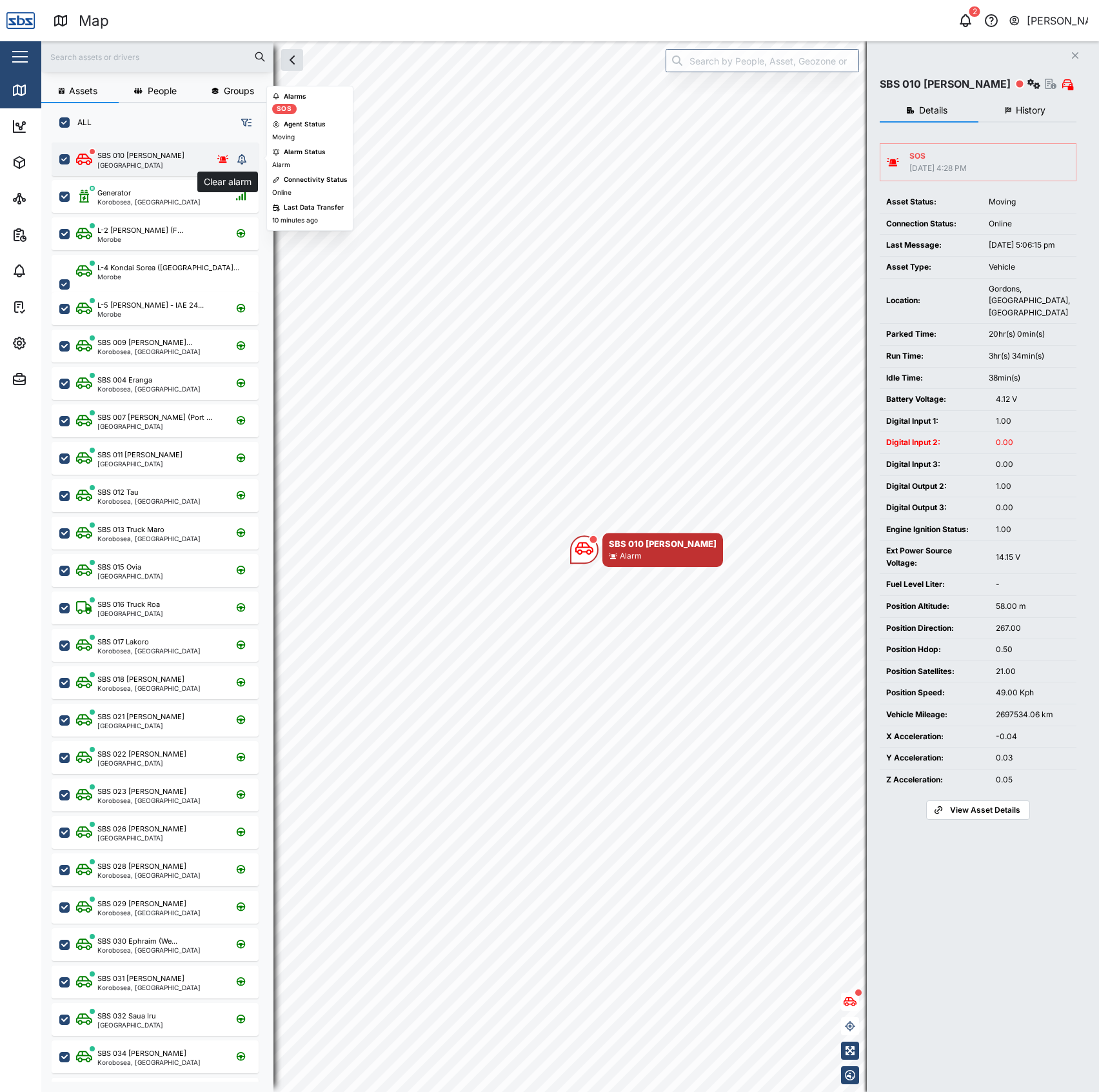
click at [239, 151] on button "grid" at bounding box center [242, 159] width 18 height 18
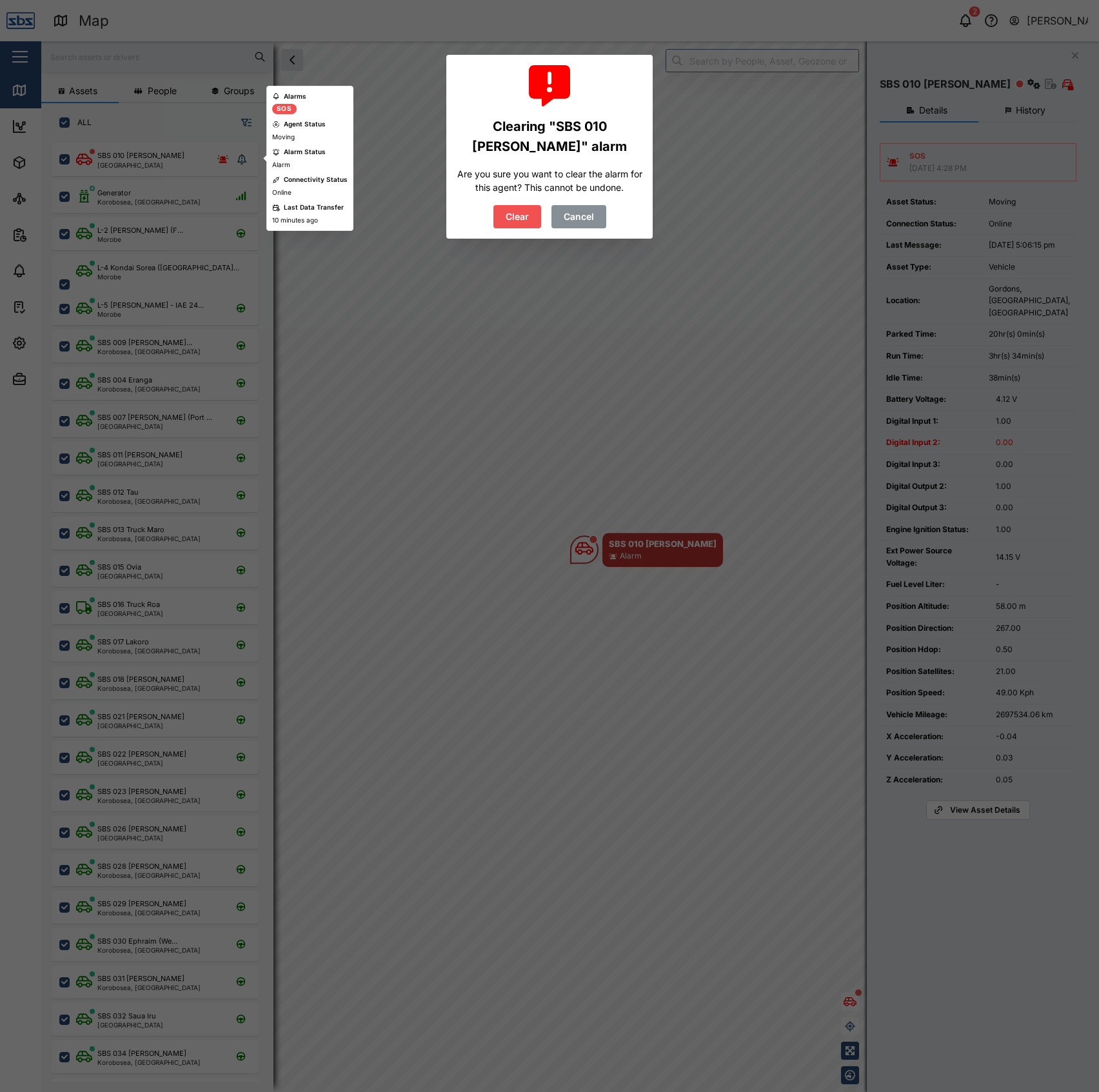
click at [585, 218] on span "Cancel" at bounding box center [579, 216] width 30 height 22
